Goal: Navigation & Orientation: Find specific page/section

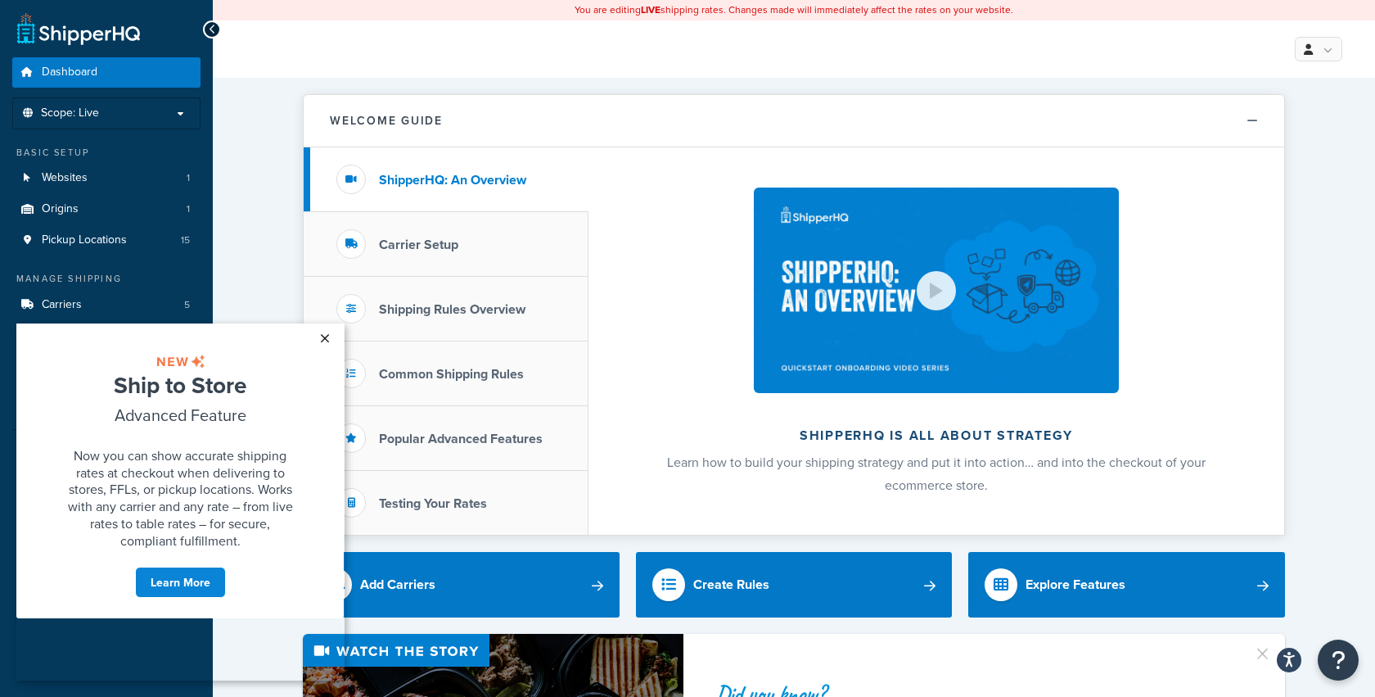
click at [323, 336] on link "×" at bounding box center [324, 337] width 29 height 29
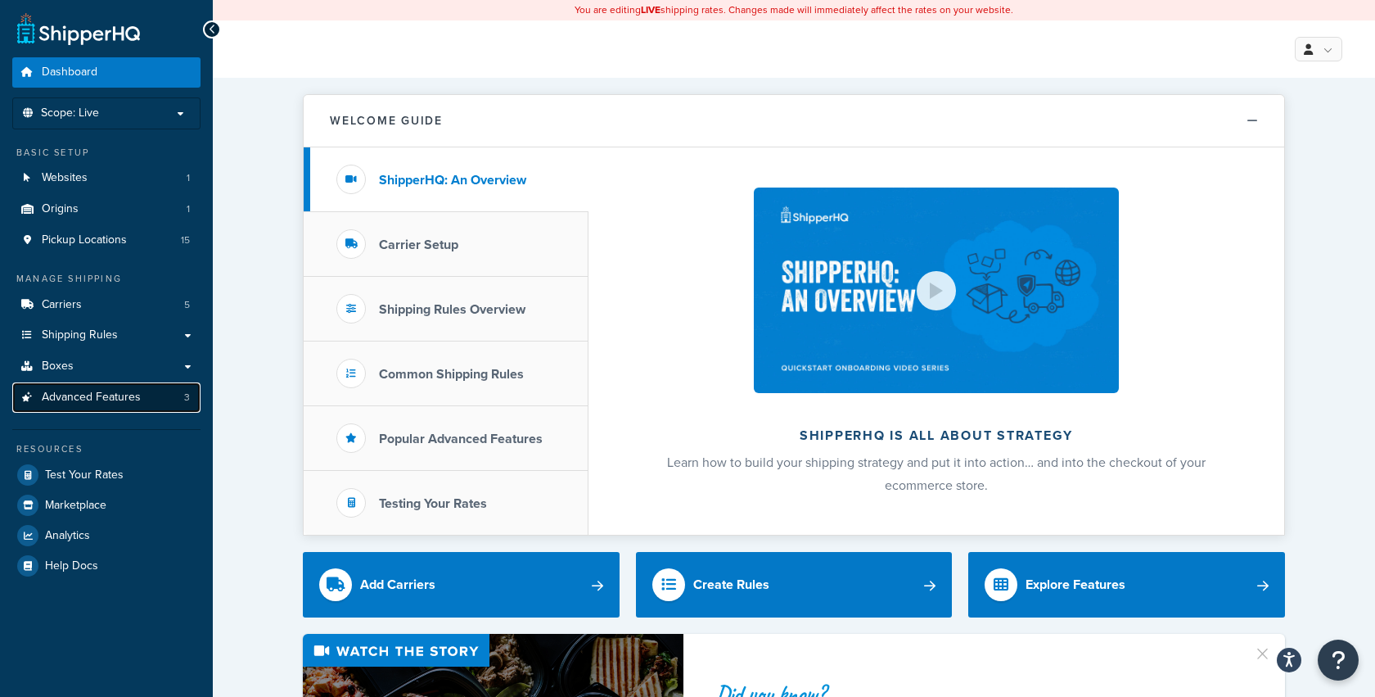
click at [99, 395] on span "Advanced Features" at bounding box center [91, 397] width 99 height 14
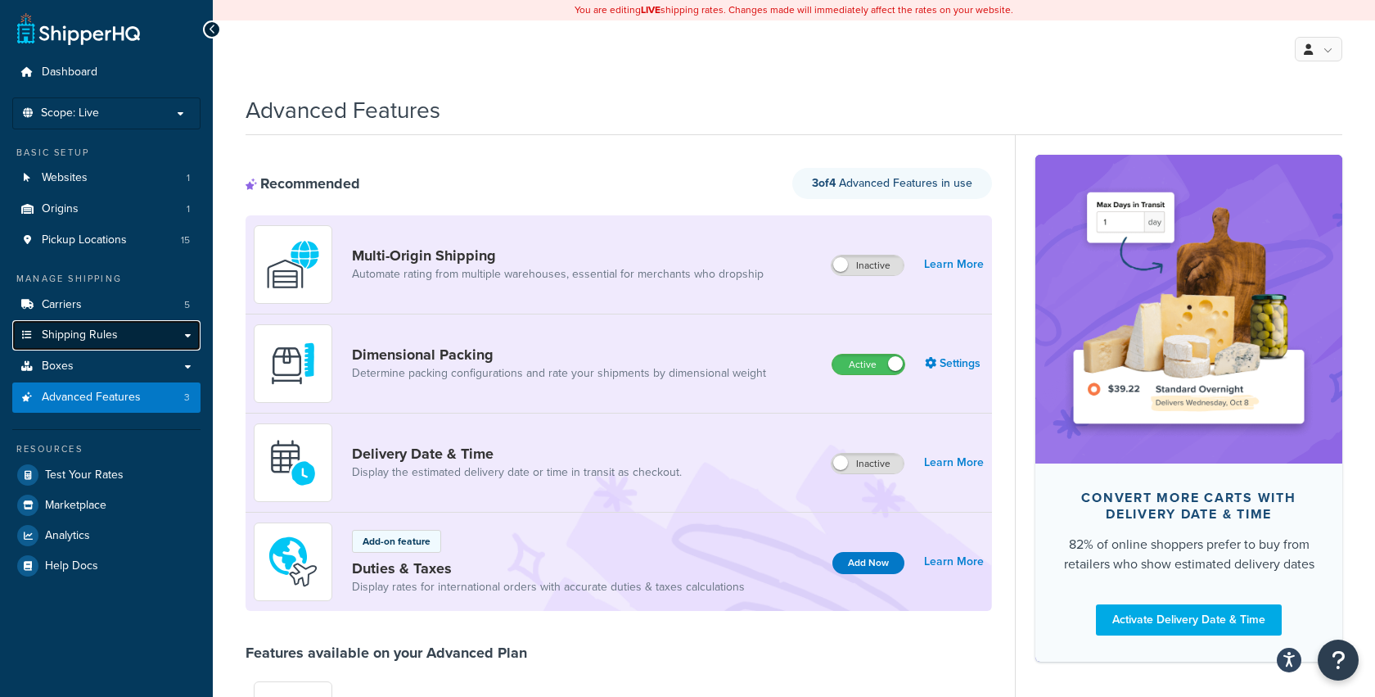
click at [98, 332] on span "Shipping Rules" at bounding box center [80, 335] width 76 height 14
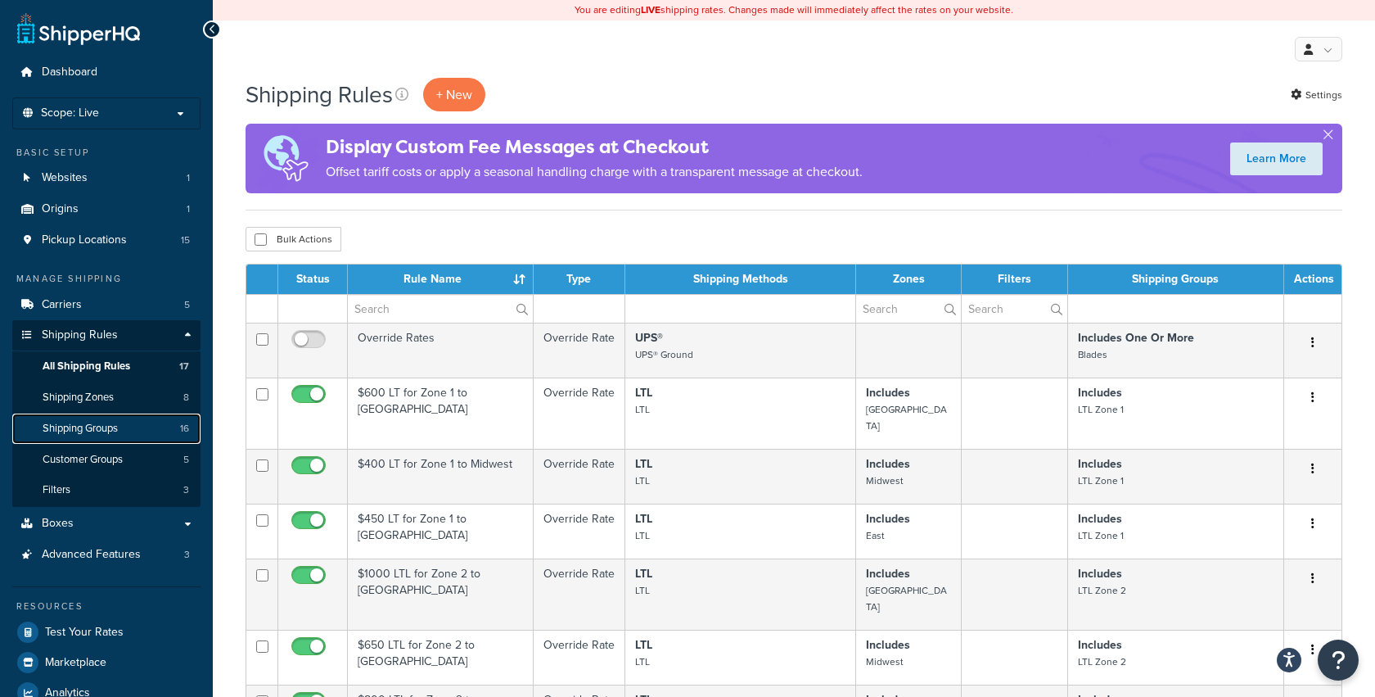
click at [81, 426] on span "Shipping Groups" at bounding box center [80, 429] width 75 height 14
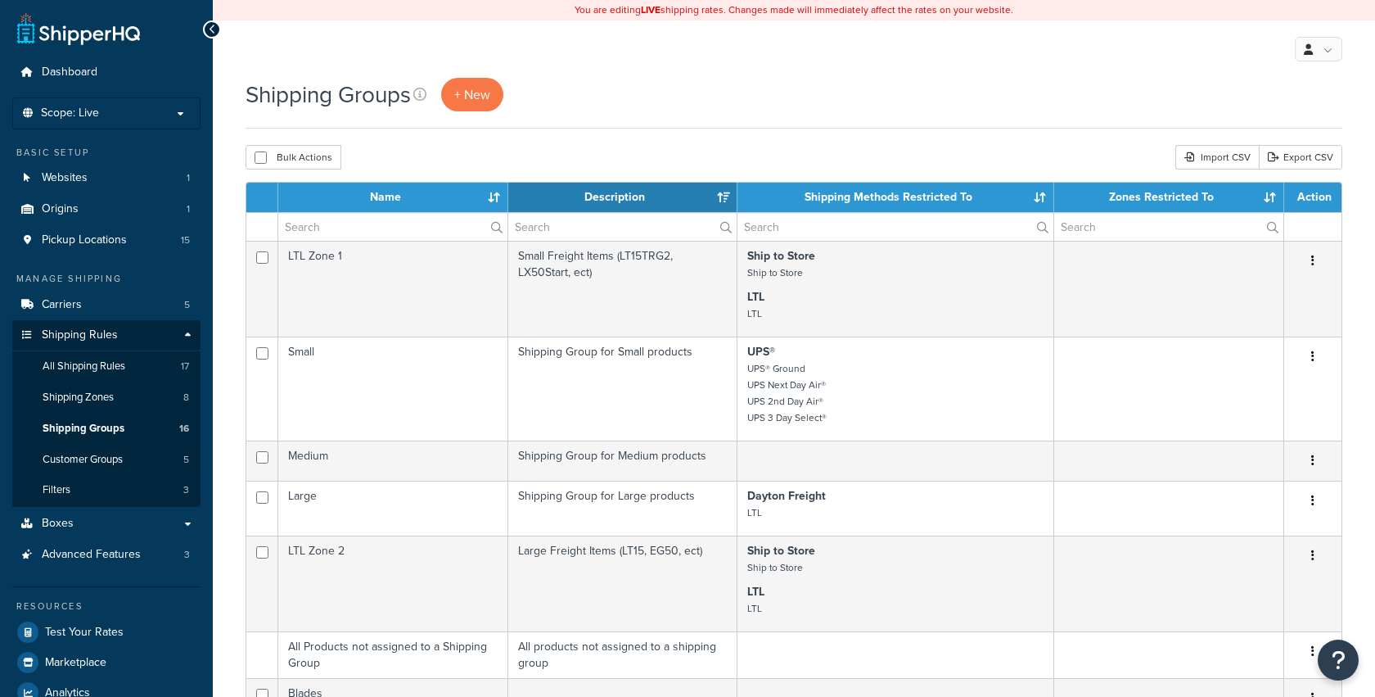
select select "15"
click at [79, 417] on link "Shipping Groups 16" at bounding box center [106, 428] width 188 height 30
select select "15"
click at [111, 392] on span "Shipping Zones" at bounding box center [78, 397] width 71 height 14
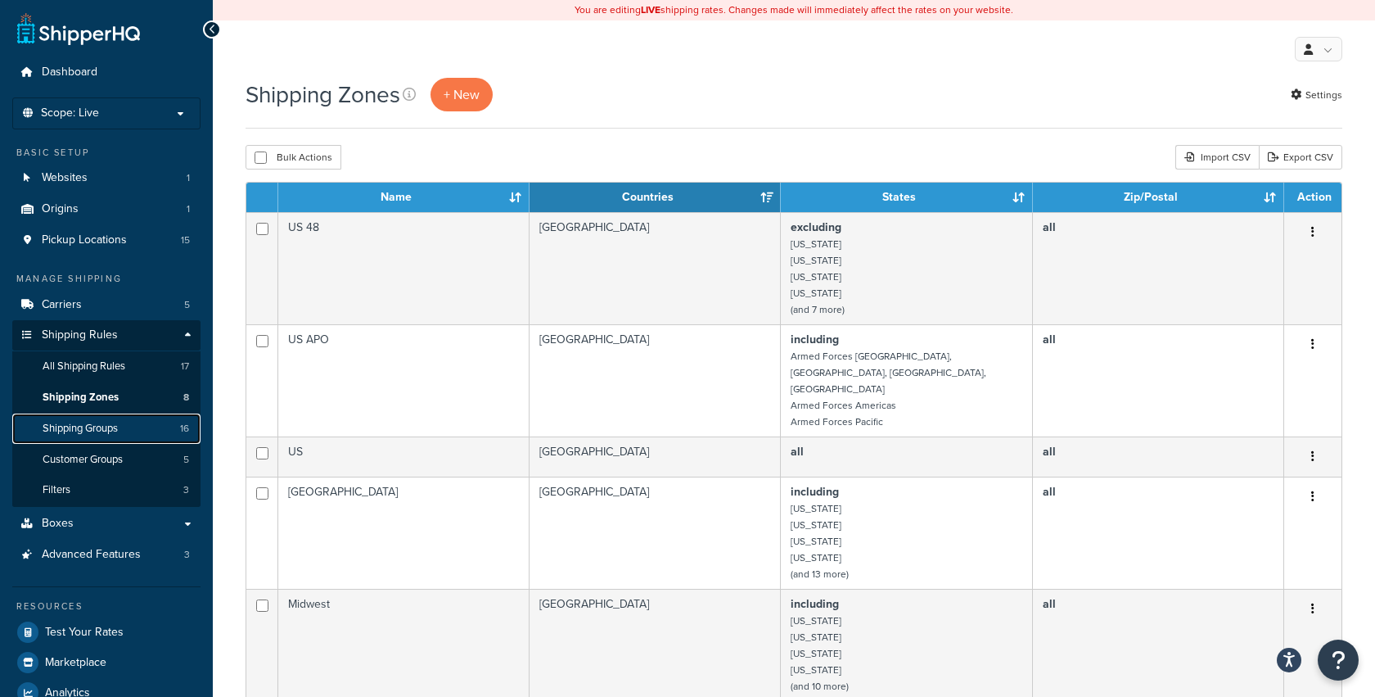
click at [79, 425] on span "Shipping Groups" at bounding box center [80, 429] width 75 height 14
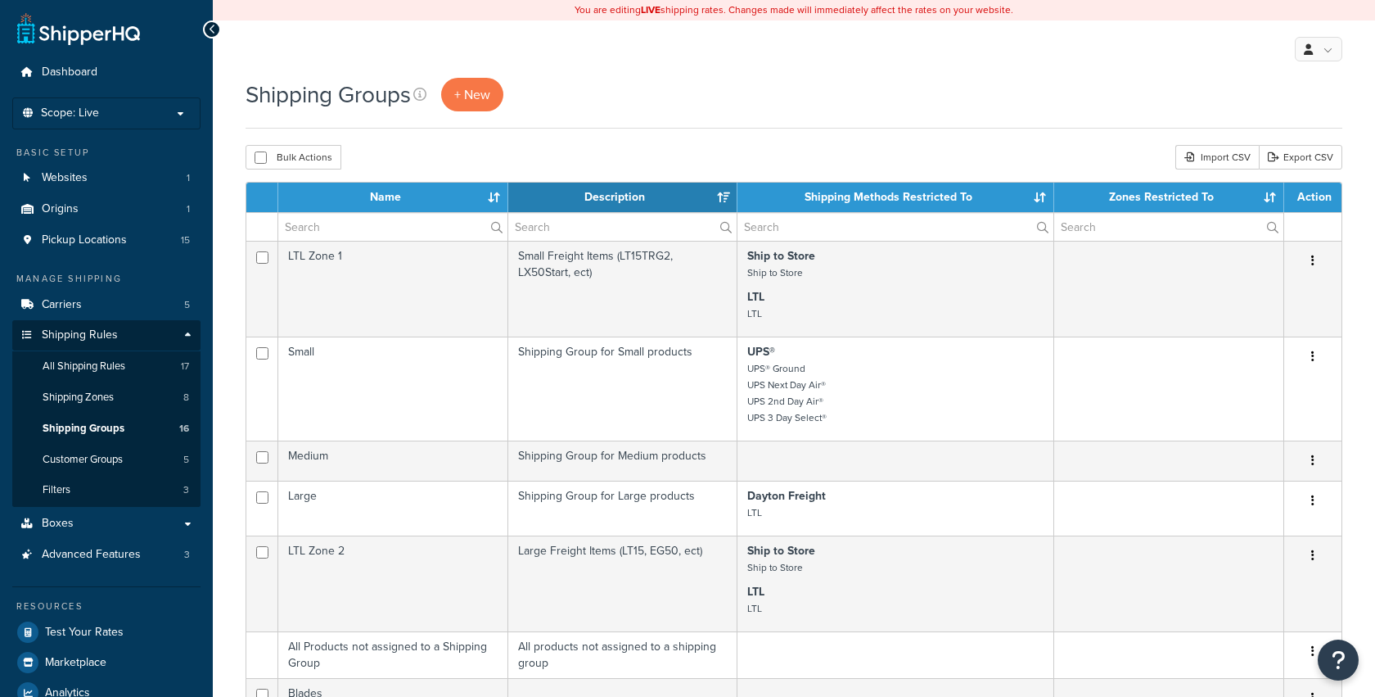
select select "15"
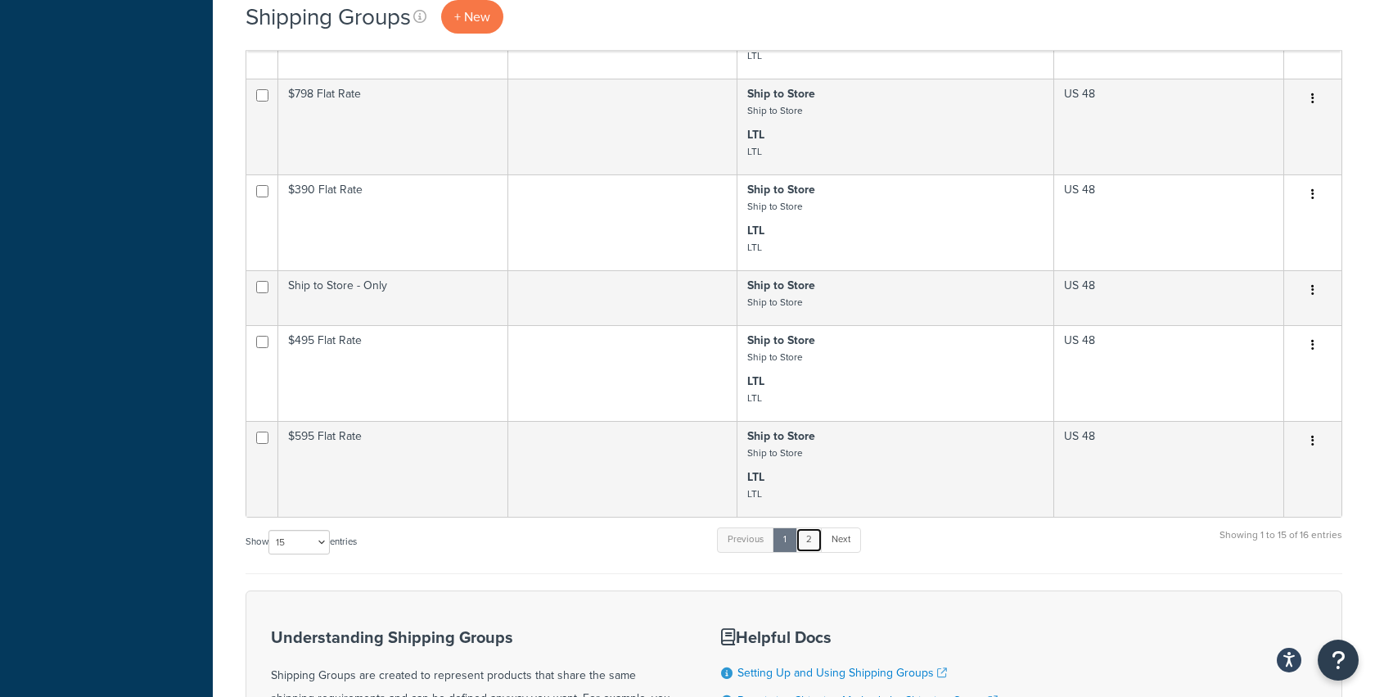
click at [814, 529] on link "2" at bounding box center [809, 539] width 27 height 25
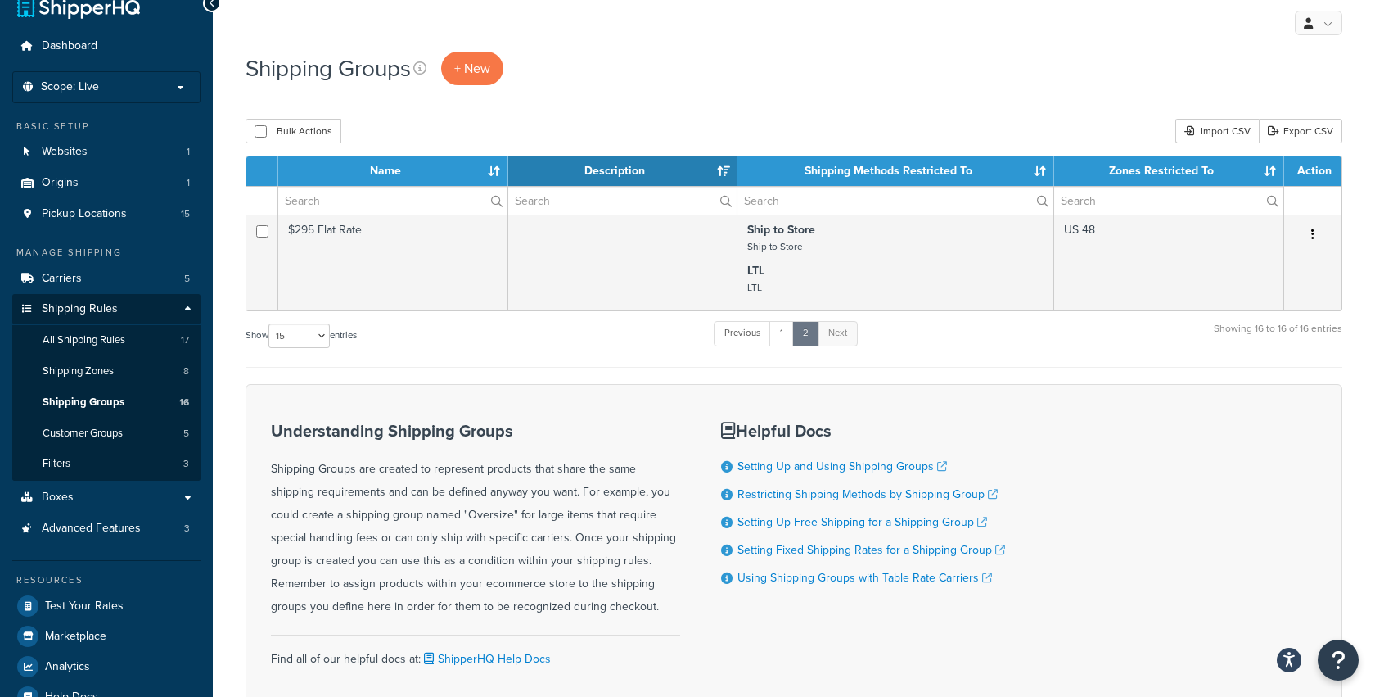
scroll to position [43, 0]
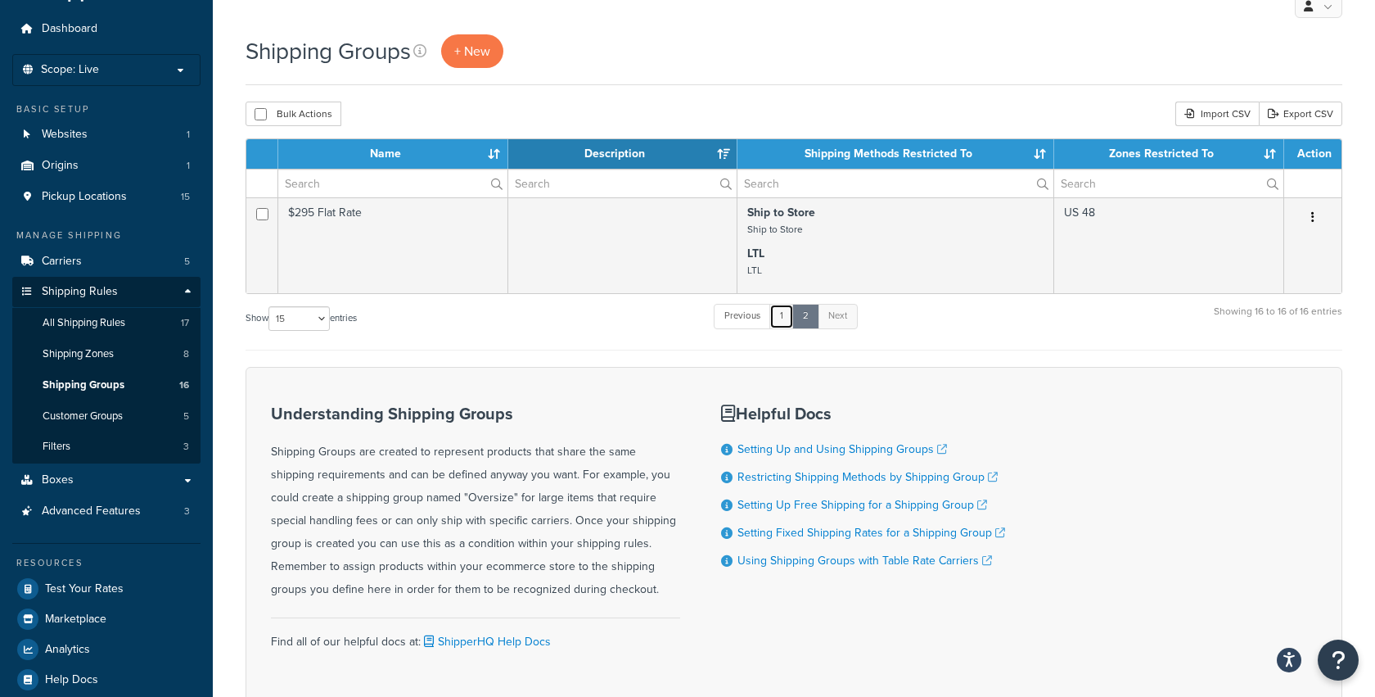
click at [783, 316] on link "1" at bounding box center [781, 316] width 25 height 25
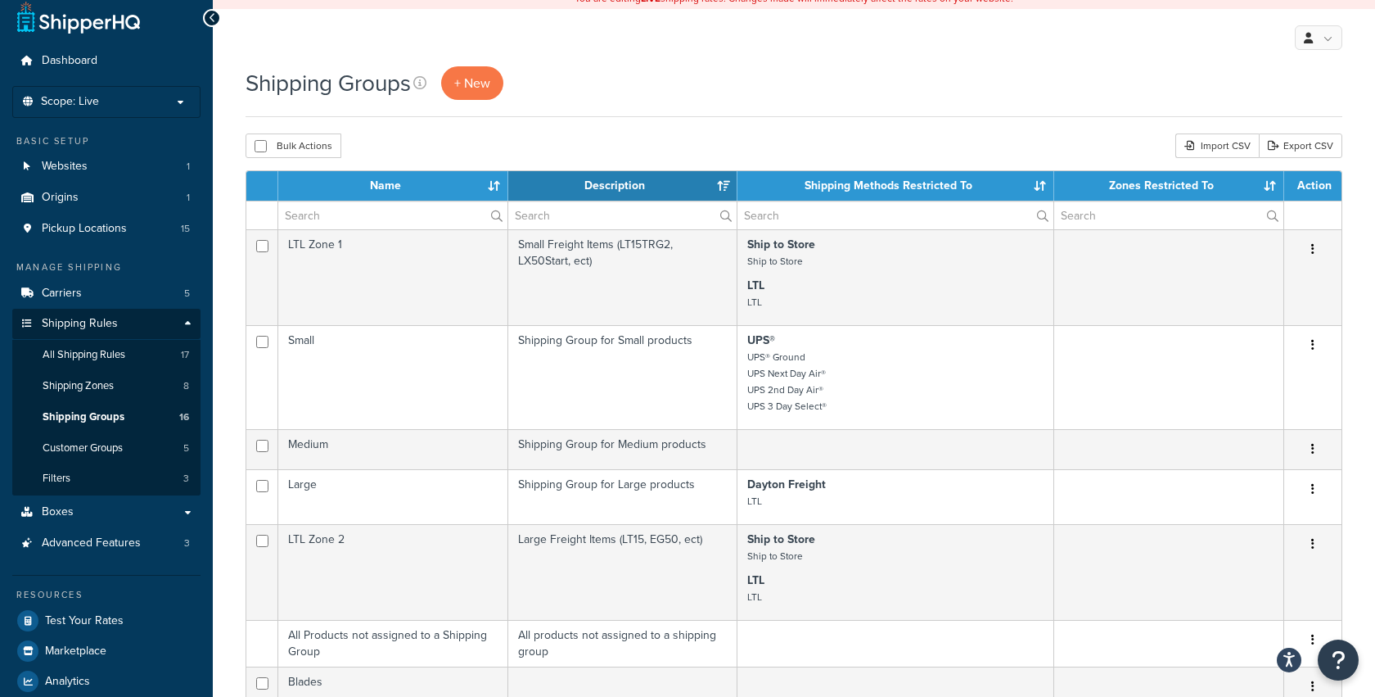
scroll to position [0, 0]
